Goal: Information Seeking & Learning: Learn about a topic

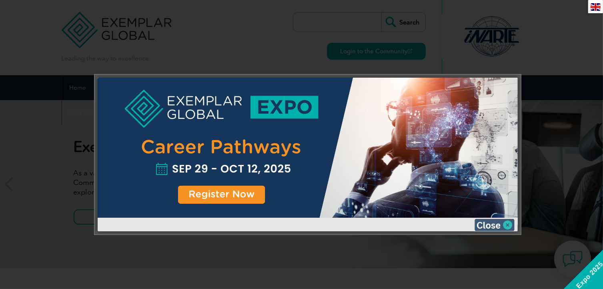
click at [498, 222] on img at bounding box center [495, 225] width 40 height 12
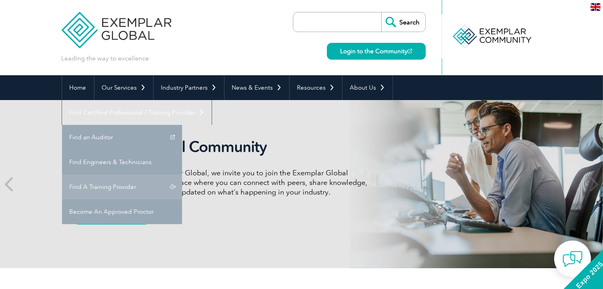
click at [182, 175] on link "Find A Training Provider" at bounding box center [122, 187] width 120 height 25
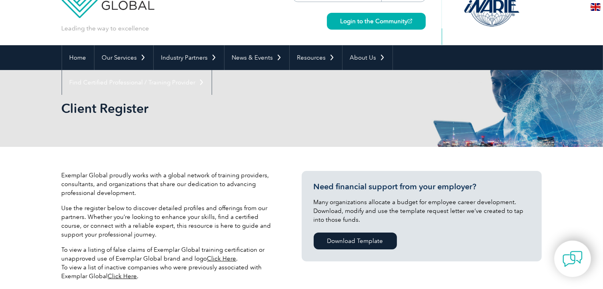
scroll to position [200, 0]
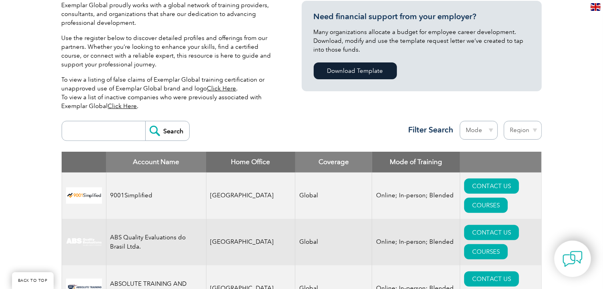
click at [120, 119] on div "Search Region [GEOGRAPHIC_DATA] [GEOGRAPHIC_DATA] [GEOGRAPHIC_DATA] [GEOGRAPHIC…" at bounding box center [302, 134] width 481 height 35
click at [118, 130] on input "search" at bounding box center [105, 130] width 79 height 19
type input "leader"
click at [178, 131] on input "Search" at bounding box center [167, 130] width 44 height 19
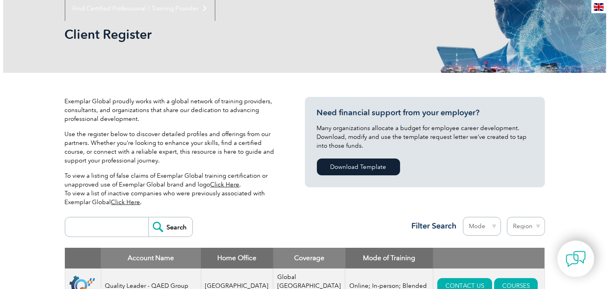
scroll to position [280, 0]
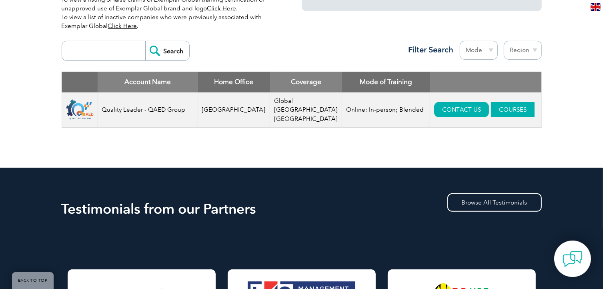
click at [491, 112] on link "COURSES" at bounding box center [513, 109] width 44 height 15
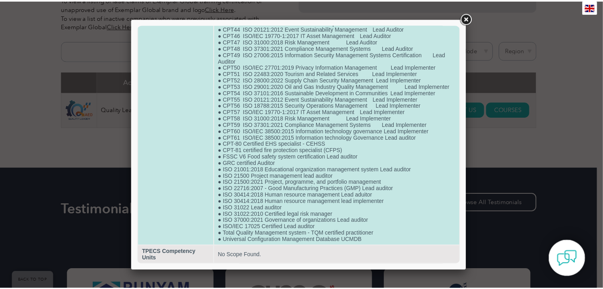
scroll to position [364, 0]
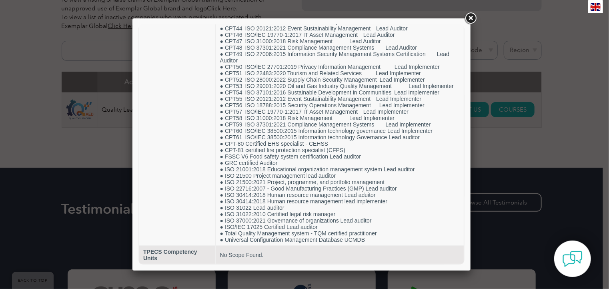
click at [46, 151] on div at bounding box center [304, 144] width 609 height 289
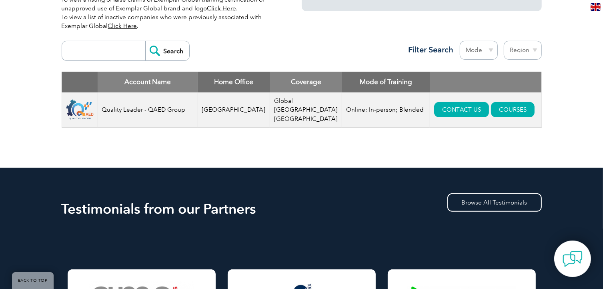
click at [109, 53] on input "search" at bounding box center [105, 50] width 79 height 19
type input "biqs"
click at [161, 55] on input "Search" at bounding box center [167, 50] width 44 height 19
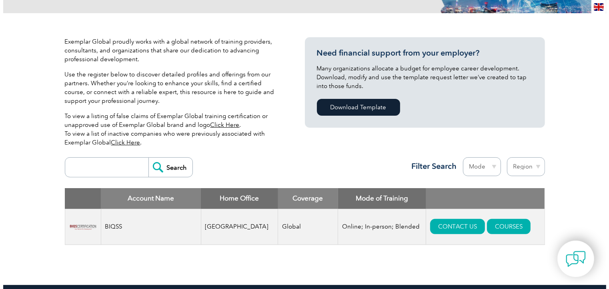
scroll to position [200, 0]
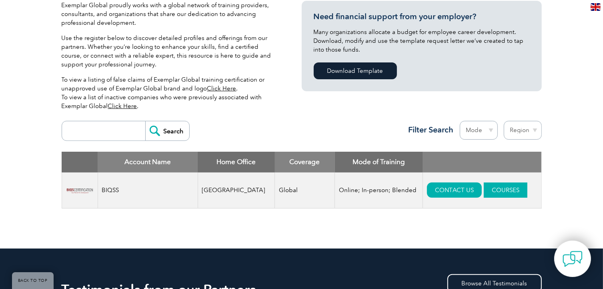
click at [491, 189] on link "COURSES" at bounding box center [506, 190] width 44 height 15
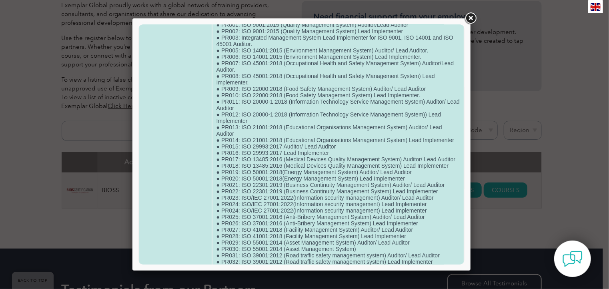
scroll to position [0, 0]
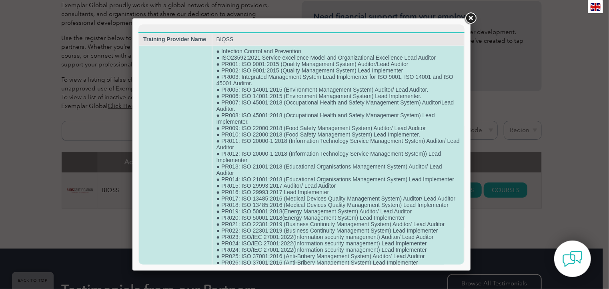
copy td "● Infection Control and Prevention"
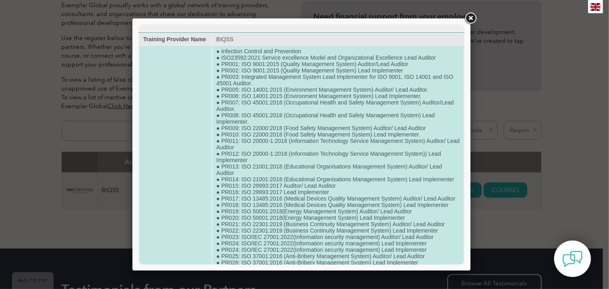
copy td "● Infection Control and Prevention"
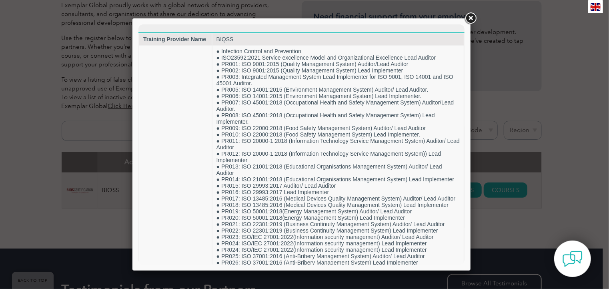
click at [470, 16] on link at bounding box center [471, 18] width 14 height 14
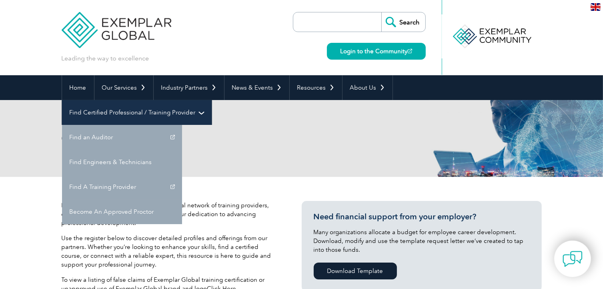
click at [212, 100] on link "Find Certified Professional / Training Provider" at bounding box center [137, 112] width 150 height 25
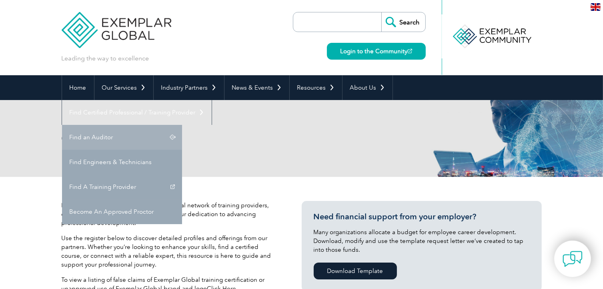
click at [182, 125] on link "Find an Auditor" at bounding box center [122, 137] width 120 height 25
